Goal: Task Accomplishment & Management: Manage account settings

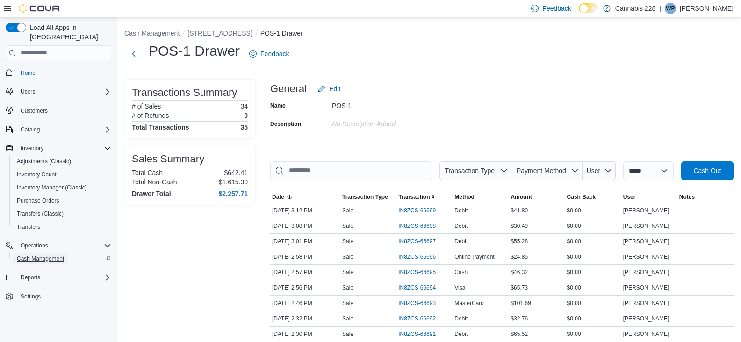
click at [39, 253] on span "Cash Management" at bounding box center [40, 258] width 47 height 11
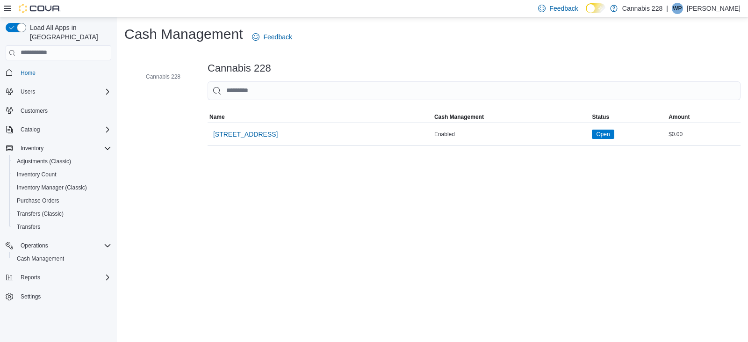
click at [267, 135] on span "[STREET_ADDRESS]" at bounding box center [245, 134] width 65 height 9
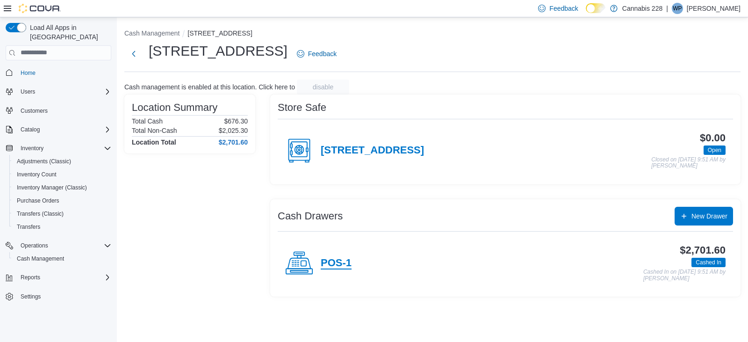
click at [332, 265] on h4 "POS-1" at bounding box center [336, 263] width 31 height 12
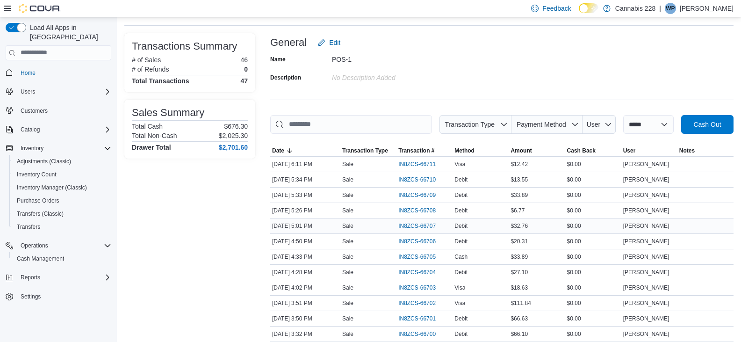
scroll to position [47, 0]
click at [425, 244] on span "IN8ZCS-66706" at bounding box center [416, 240] width 37 height 7
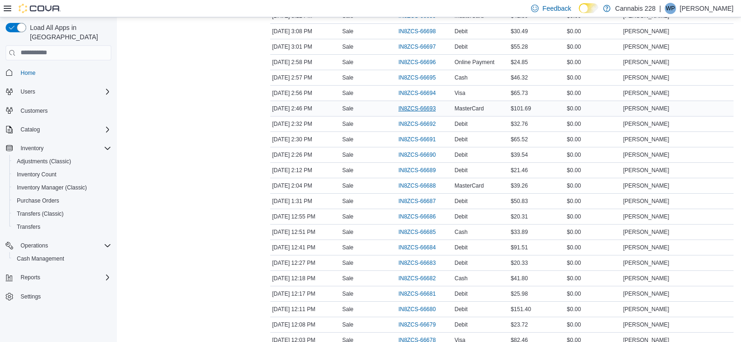
scroll to position [421, 0]
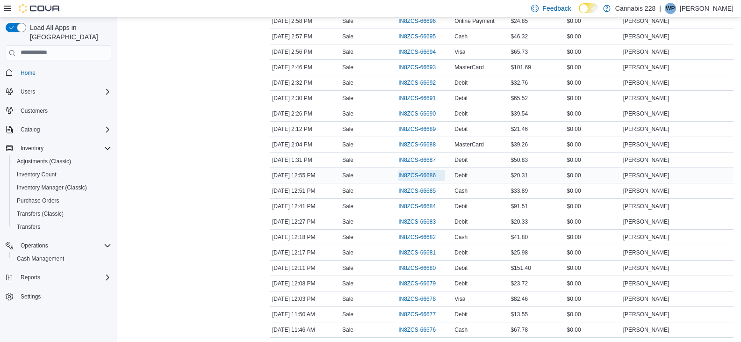
click at [431, 178] on span "IN8ZCS-66686" at bounding box center [416, 175] width 37 height 7
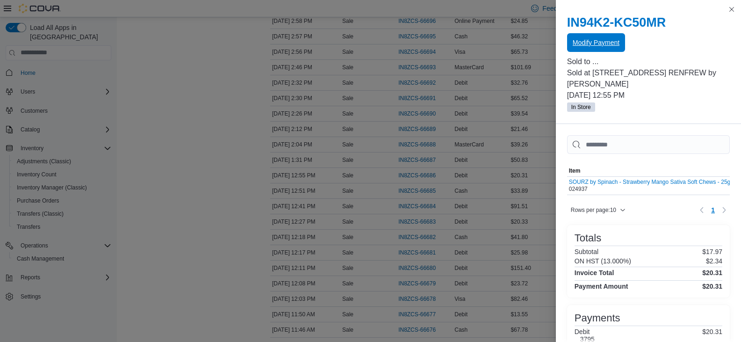
click at [580, 48] on span "Modify Payment" at bounding box center [596, 42] width 47 height 19
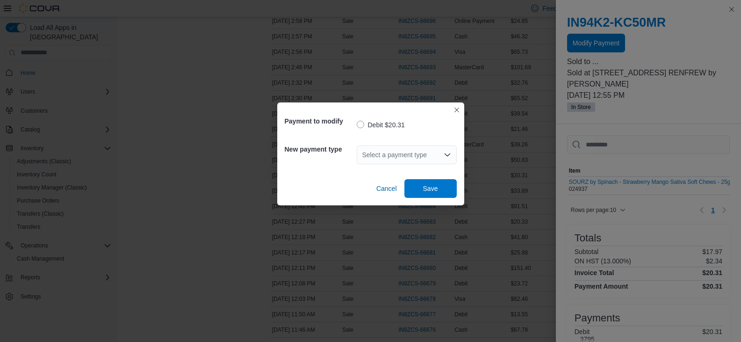
click at [408, 155] on div "Select a payment type" at bounding box center [407, 154] width 100 height 19
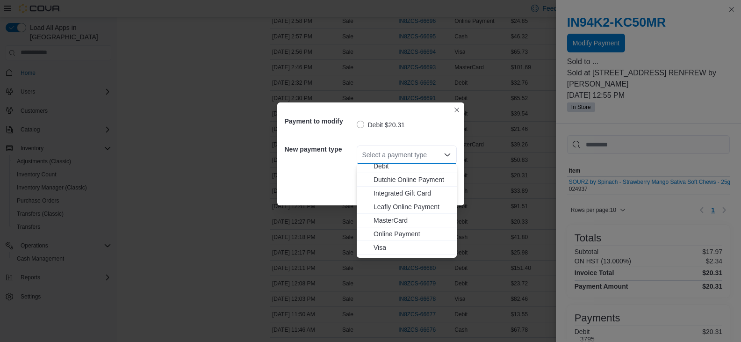
scroll to position [29, 0]
click at [384, 240] on span "Visa" at bounding box center [413, 236] width 78 height 9
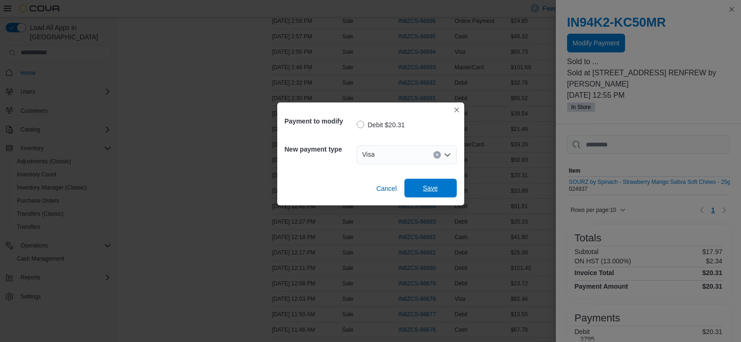
click at [433, 193] on span "Save" at bounding box center [430, 188] width 41 height 19
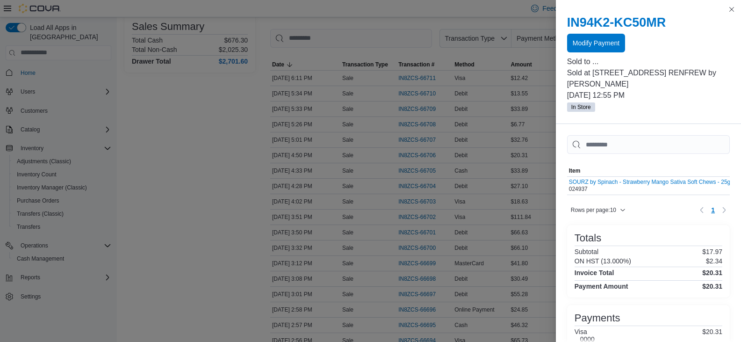
scroll to position [94, 0]
